Goal: Task Accomplishment & Management: Complete application form

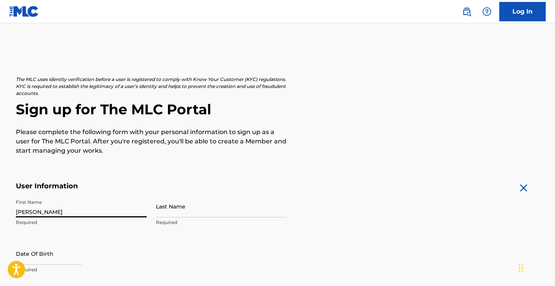
type input "[PERSON_NAME]"
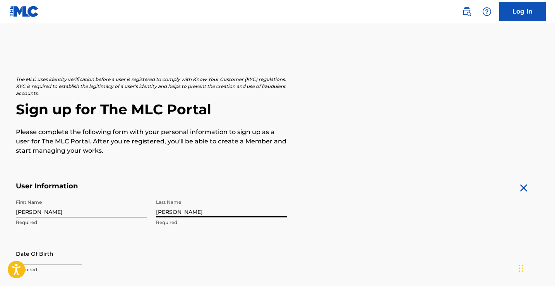
type input "[PERSON_NAME]"
select select "8"
select select "2025"
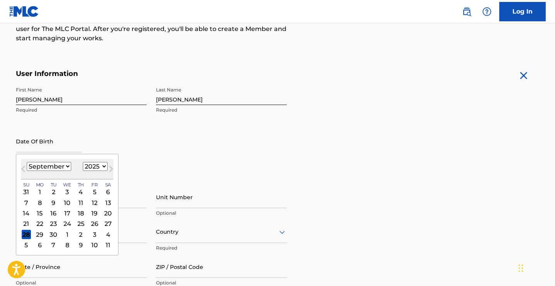
scroll to position [147, 0]
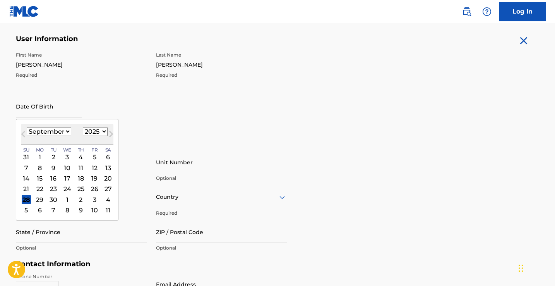
select select "9"
select select "1995"
click at [90, 189] on div "27" at bounding box center [94, 188] width 9 height 9
select select "9"
select select "1995"
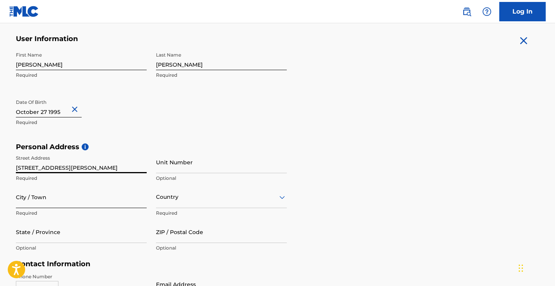
type input "[STREET_ADDRESS][PERSON_NAME]"
type input "[PERSON_NAME]"
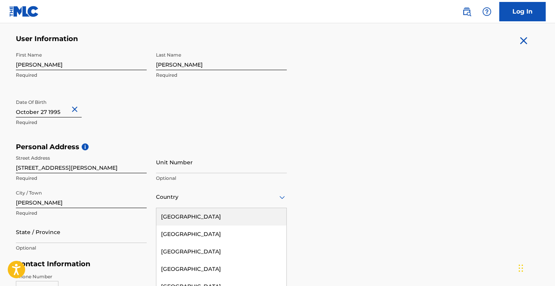
click at [165, 206] on div "[GEOGRAPHIC_DATA], 1 of 223. 223 results available. Use Up and Down to choose o…" at bounding box center [221, 197] width 131 height 22
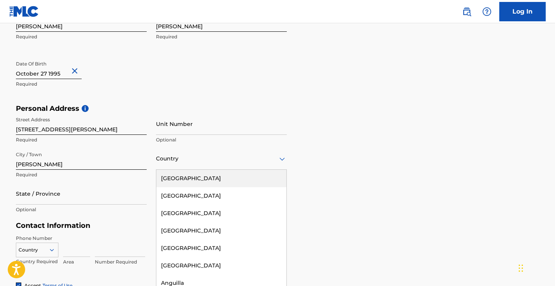
click at [174, 183] on div "[GEOGRAPHIC_DATA]" at bounding box center [221, 178] width 130 height 17
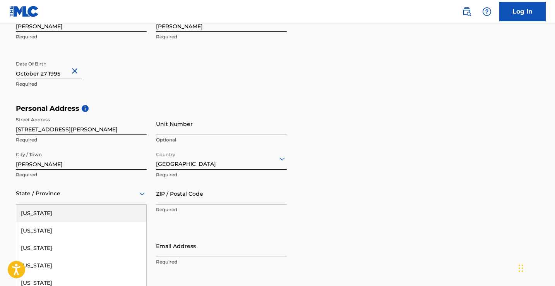
scroll to position [220, 0]
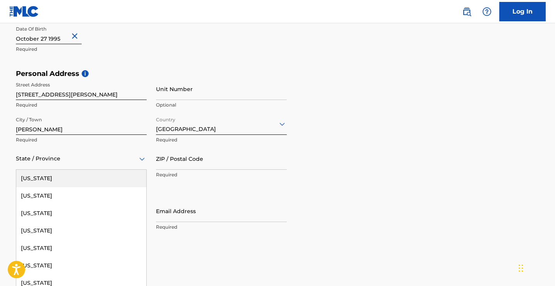
click at [79, 170] on div "[US_STATE], 1 of 57. 57 results available. Use Up and Down to choose options, p…" at bounding box center [81, 159] width 131 height 22
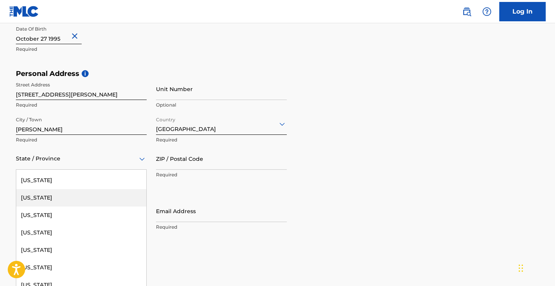
scroll to position [143, 0]
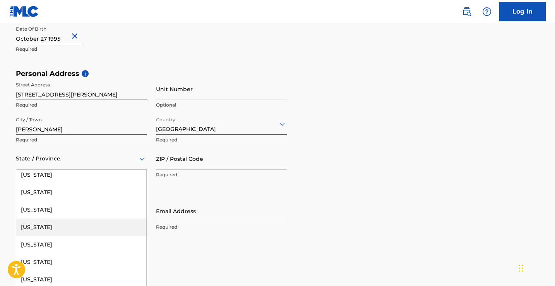
click at [49, 227] on div "[US_STATE]" at bounding box center [81, 226] width 130 height 17
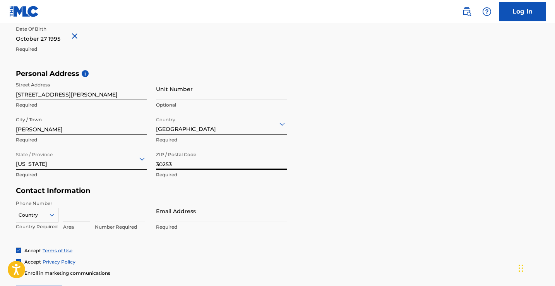
type input "30253"
click at [79, 217] on input at bounding box center [76, 211] width 27 height 22
type input "904"
type input "8687553"
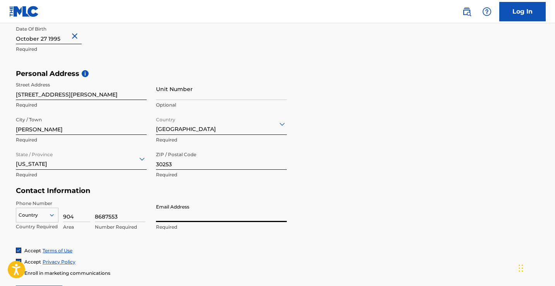
type input "[EMAIL_ADDRESS][DOMAIN_NAME]"
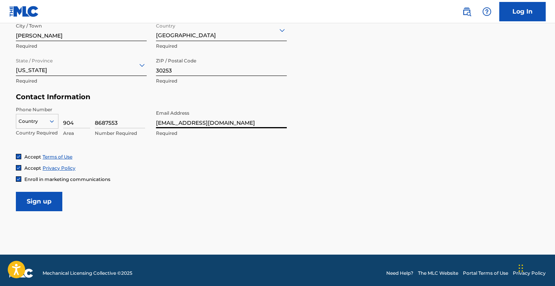
scroll to position [317, 0]
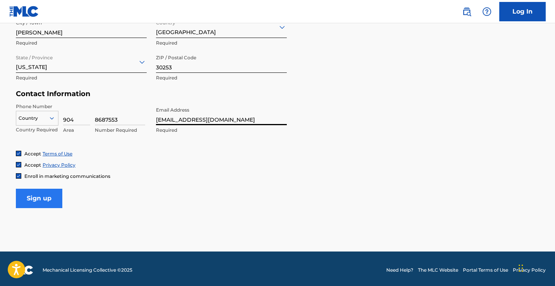
click at [33, 194] on input "Sign up" at bounding box center [39, 198] width 46 height 19
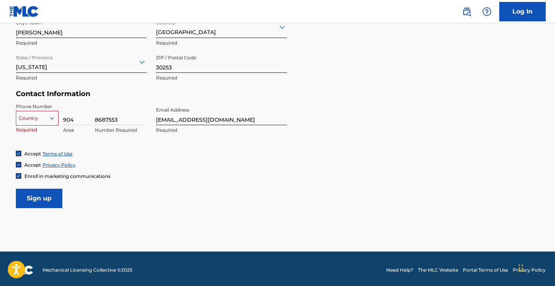
click at [45, 120] on div at bounding box center [37, 118] width 42 height 9
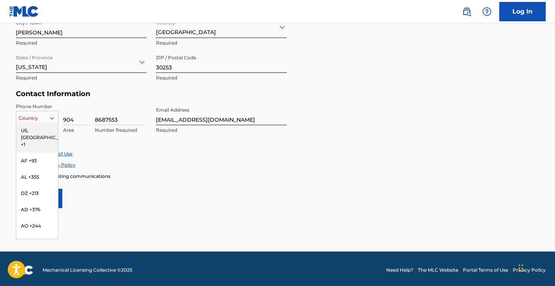
click at [39, 133] on div "US, [GEOGRAPHIC_DATA] +1" at bounding box center [37, 137] width 42 height 30
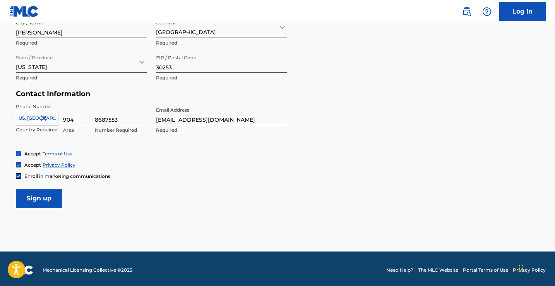
click at [39, 117] on div at bounding box center [37, 118] width 42 height 9
click at [51, 119] on icon at bounding box center [51, 118] width 7 height 7
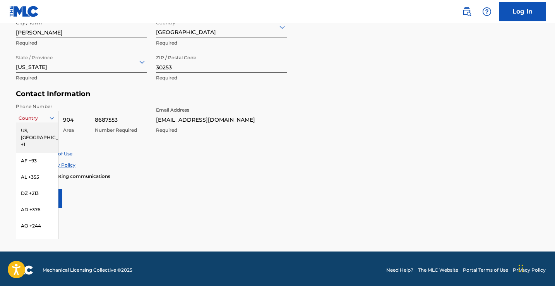
click at [28, 131] on div "US, [GEOGRAPHIC_DATA] +1" at bounding box center [37, 137] width 42 height 30
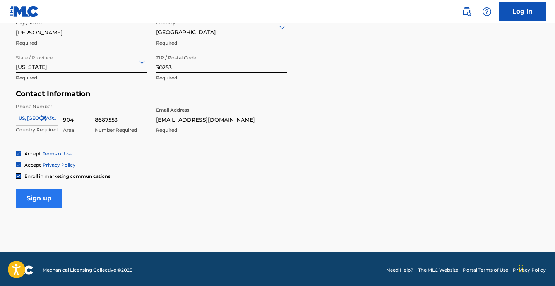
click at [51, 197] on input "Sign up" at bounding box center [39, 198] width 46 height 19
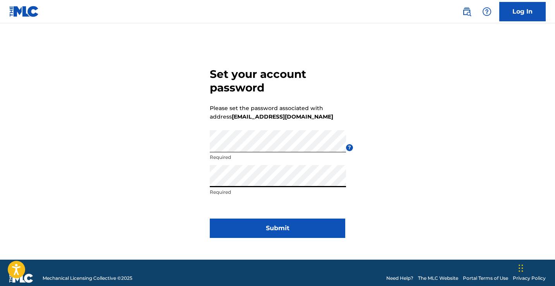
click at [278, 228] on button "Submit" at bounding box center [278, 227] width 136 height 19
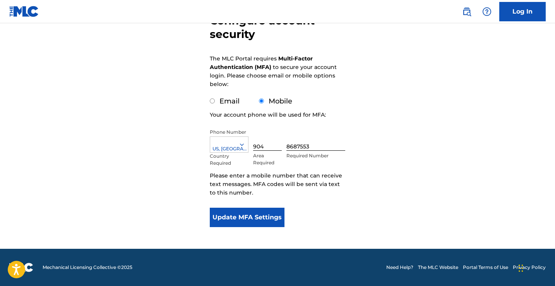
scroll to position [87, 0]
click at [252, 221] on button "Update MFA Settings" at bounding box center [247, 217] width 75 height 19
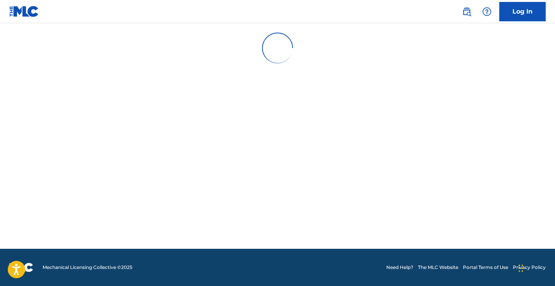
scroll to position [0, 0]
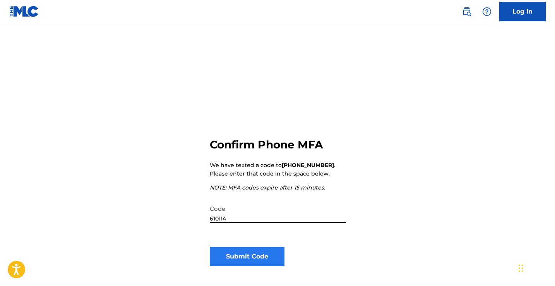
type input "610114"
click at [262, 256] on button "Submit Code" at bounding box center [247, 256] width 75 height 19
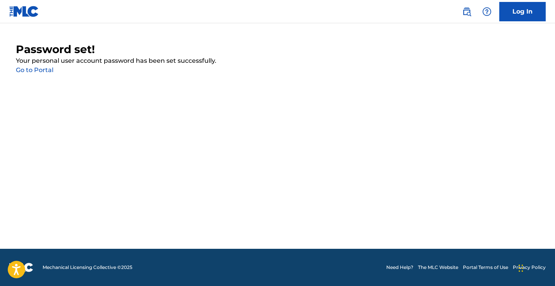
click at [39, 70] on link "Go to Portal" at bounding box center [35, 69] width 38 height 7
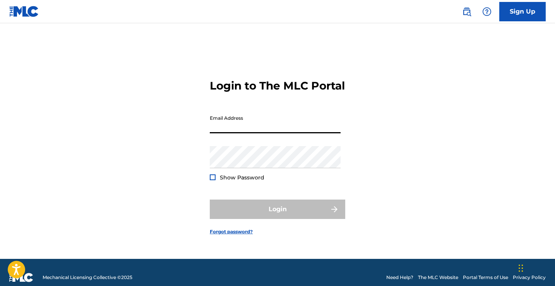
type input "Theloscortez@gmail.com"
click at [278, 216] on button "Login" at bounding box center [278, 208] width 136 height 19
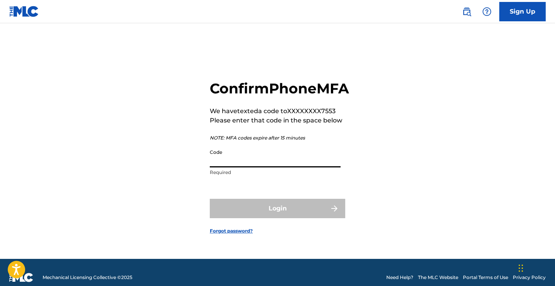
click at [242, 167] on input "Code" at bounding box center [275, 156] width 131 height 22
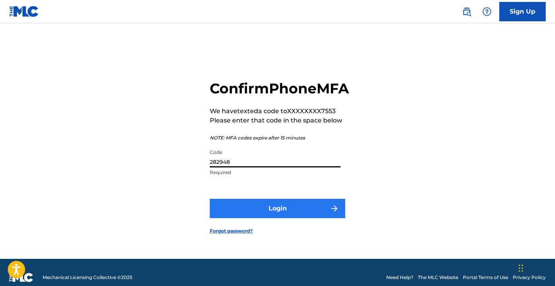
type input "282948"
click at [292, 218] on button "Login" at bounding box center [278, 208] width 136 height 19
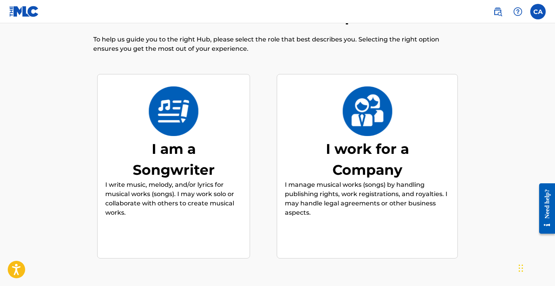
click at [186, 119] on img at bounding box center [173, 111] width 51 height 50
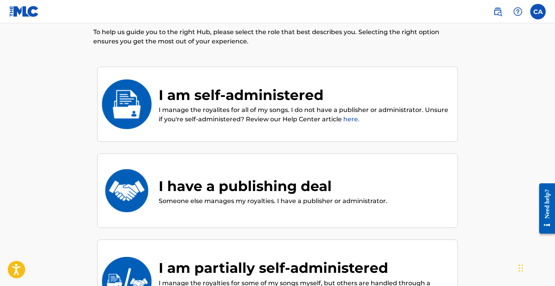
scroll to position [41, 0]
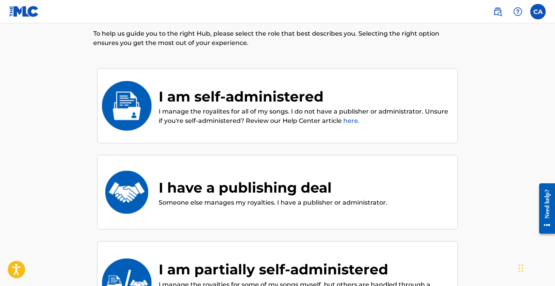
click at [142, 101] on img at bounding box center [126, 106] width 51 height 50
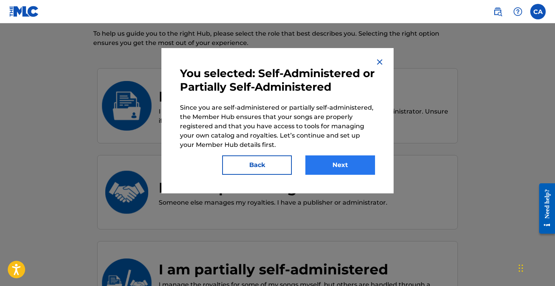
click at [334, 164] on button "Next" at bounding box center [341, 164] width 70 height 19
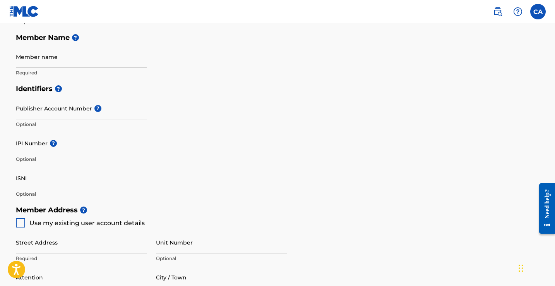
scroll to position [180, 0]
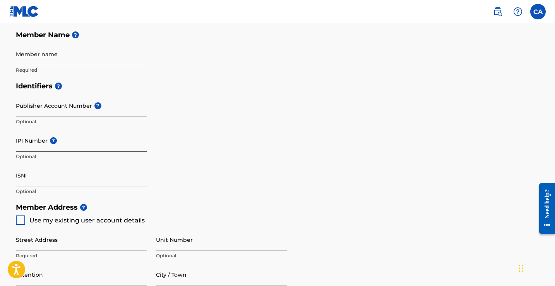
click at [66, 141] on input "IPI Number ?" at bounding box center [81, 140] width 131 height 22
paste input "00769766270"
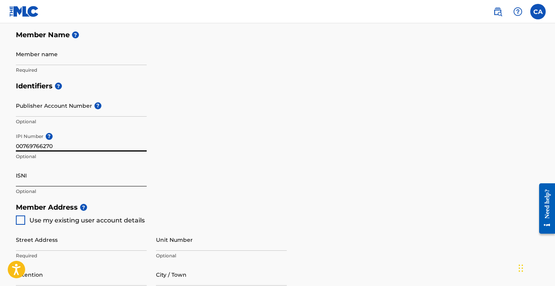
type input "00769766270"
click at [35, 181] on input "ISNI" at bounding box center [81, 175] width 131 height 22
click at [19, 221] on div at bounding box center [20, 219] width 9 height 9
type input "[STREET_ADDRESS][PERSON_NAME]"
type input "[PERSON_NAME]"
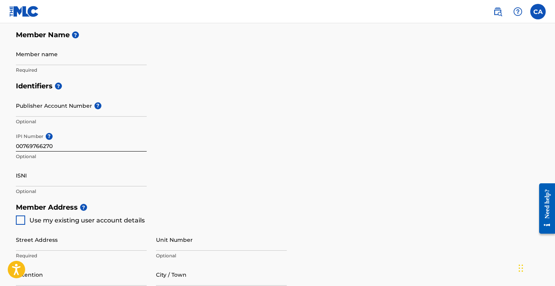
type input "30253"
type input "904"
type input "8687553"
type input "[EMAIL_ADDRESS][DOMAIN_NAME]"
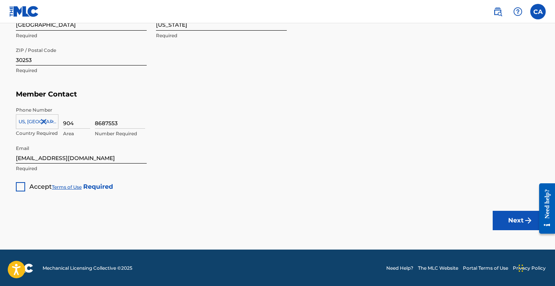
scroll to position [469, 0]
click at [17, 187] on div at bounding box center [20, 186] width 9 height 9
click at [526, 219] on img "submit" at bounding box center [528, 220] width 9 height 9
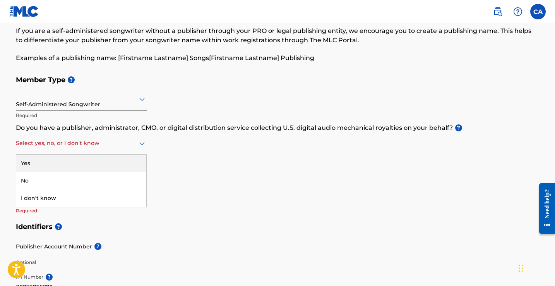
click at [101, 146] on div at bounding box center [81, 143] width 131 height 10
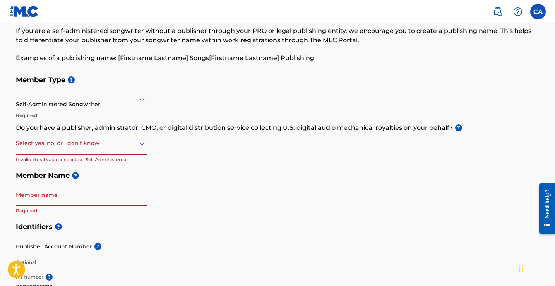
click at [109, 136] on div "Select yes, no, or I don't know" at bounding box center [81, 143] width 131 height 22
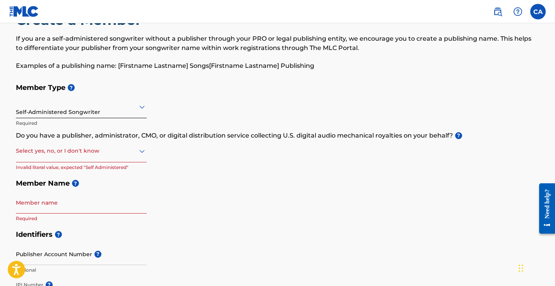
scroll to position [32, 0]
click at [108, 147] on div at bounding box center [81, 151] width 131 height 10
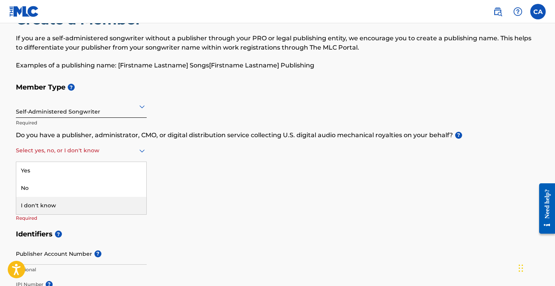
click at [185, 211] on div "Member Type ? Self-Administered Songwriter Required Do you have a publisher, ad…" at bounding box center [278, 152] width 524 height 147
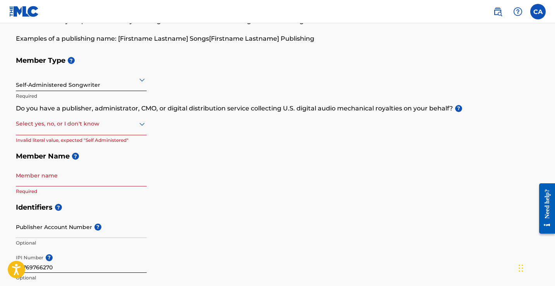
scroll to position [60, 0]
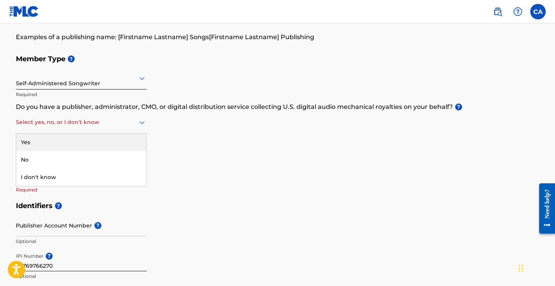
click at [74, 124] on div at bounding box center [81, 122] width 131 height 10
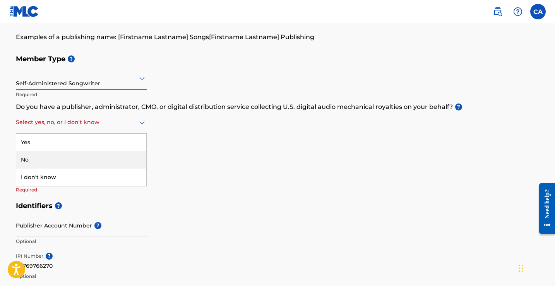
click at [60, 157] on div "No" at bounding box center [81, 159] width 130 height 17
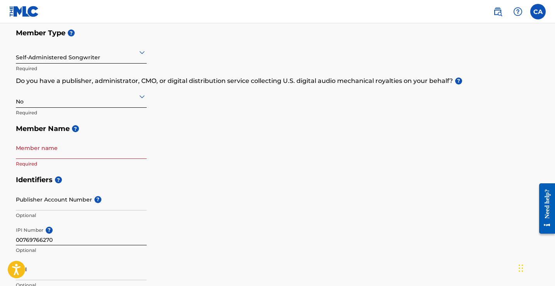
scroll to position [85, 0]
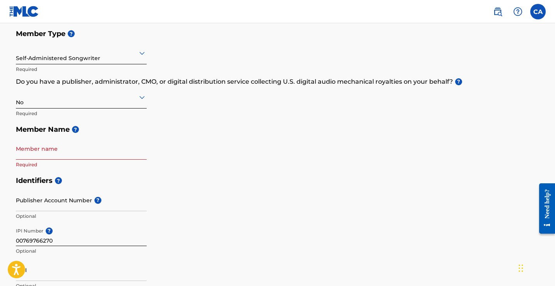
click at [45, 98] on div at bounding box center [81, 97] width 131 height 10
click at [53, 147] on div "I don't know" at bounding box center [81, 151] width 130 height 17
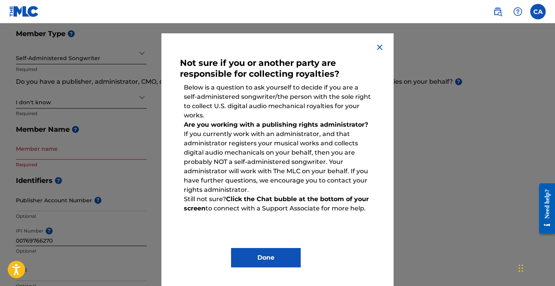
scroll to position [14, 0]
click at [383, 45] on img at bounding box center [379, 47] width 9 height 9
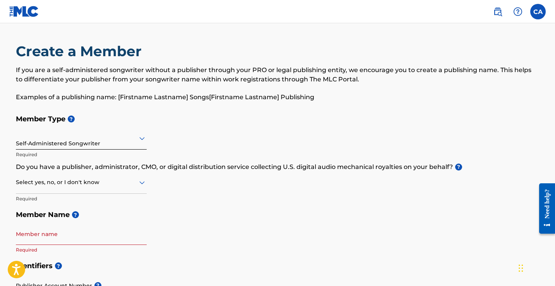
scroll to position [0, 0]
click at [532, 16] on label at bounding box center [538, 11] width 15 height 15
click at [538, 12] on input "CA Carlos Alexander theloscortez@gmail.com Notification Preferences Profile Log…" at bounding box center [538, 12] width 0 height 0
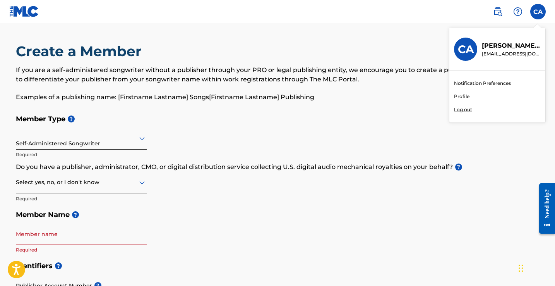
click at [462, 111] on p "Log out" at bounding box center [463, 109] width 18 height 7
click at [538, 12] on input "CA Carlos Alexander theloscortez@gmail.com Notification Preferences Profile Log…" at bounding box center [538, 12] width 0 height 0
